Goal: Navigation & Orientation: Find specific page/section

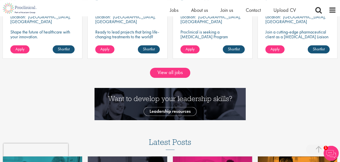
scroll to position [469, 0]
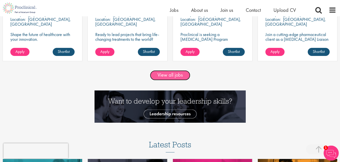
click at [168, 77] on link "View all jobs" at bounding box center [170, 75] width 40 height 10
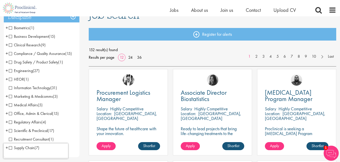
scroll to position [51, 0]
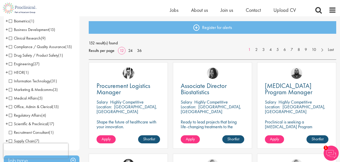
click at [11, 123] on span "Scientific & Preclinical" at bounding box center [28, 123] width 39 height 5
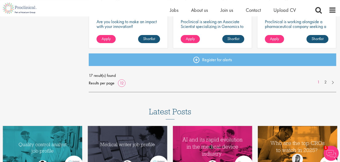
scroll to position [415, 0]
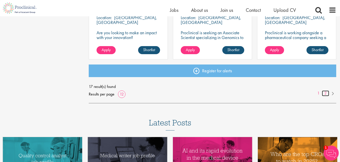
click at [326, 94] on link "2" at bounding box center [325, 93] width 7 height 6
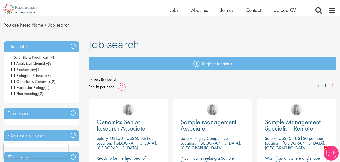
scroll to position [12, 0]
